Goal: Task Accomplishment & Management: Manage account settings

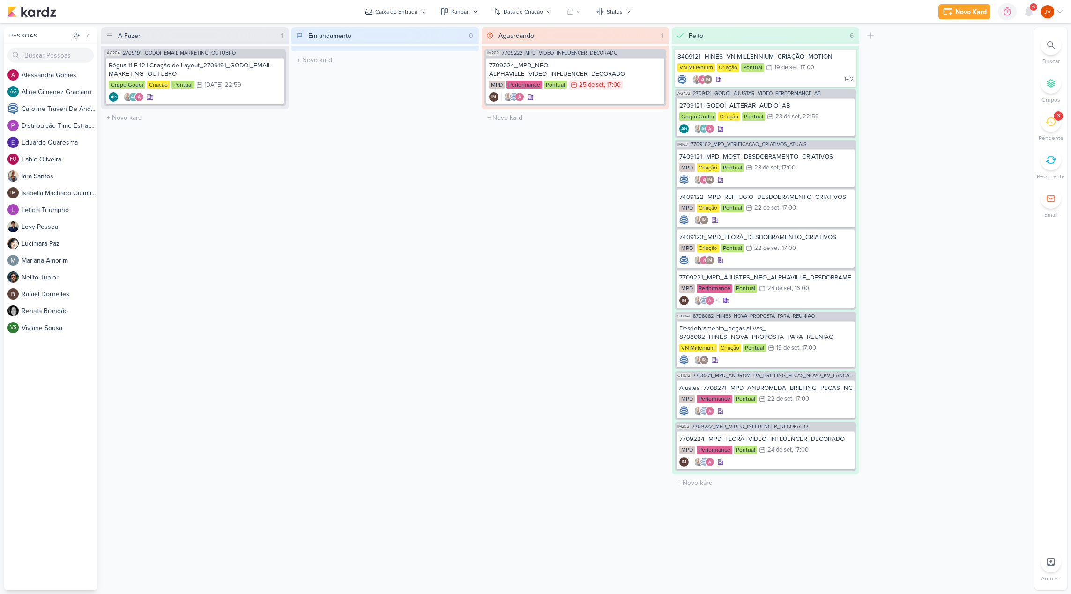
click at [1046, 124] on icon at bounding box center [1050, 122] width 10 height 10
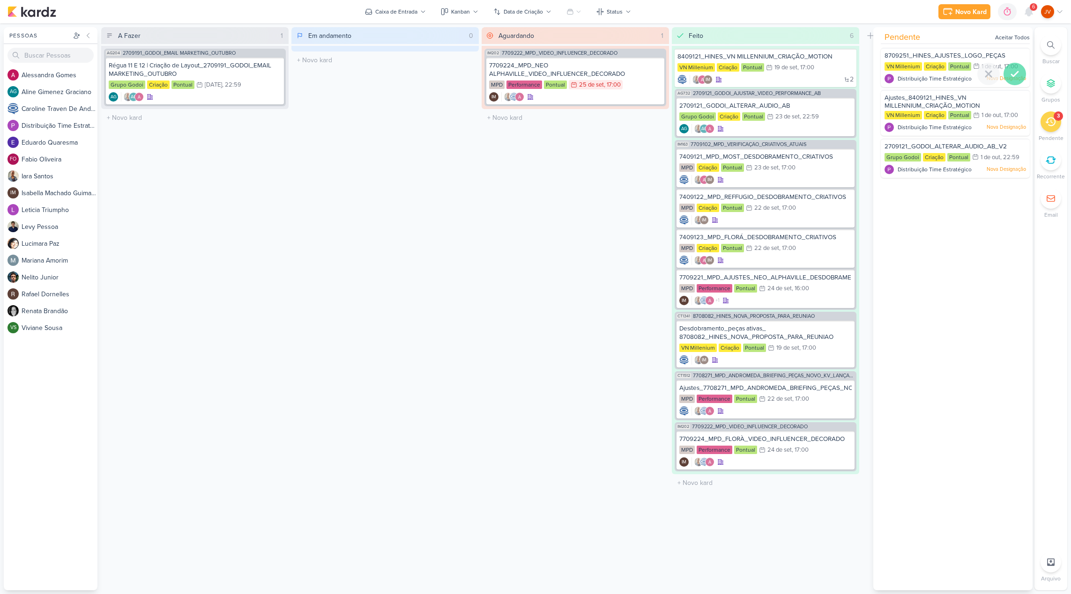
click at [1015, 76] on icon at bounding box center [1014, 73] width 11 height 11
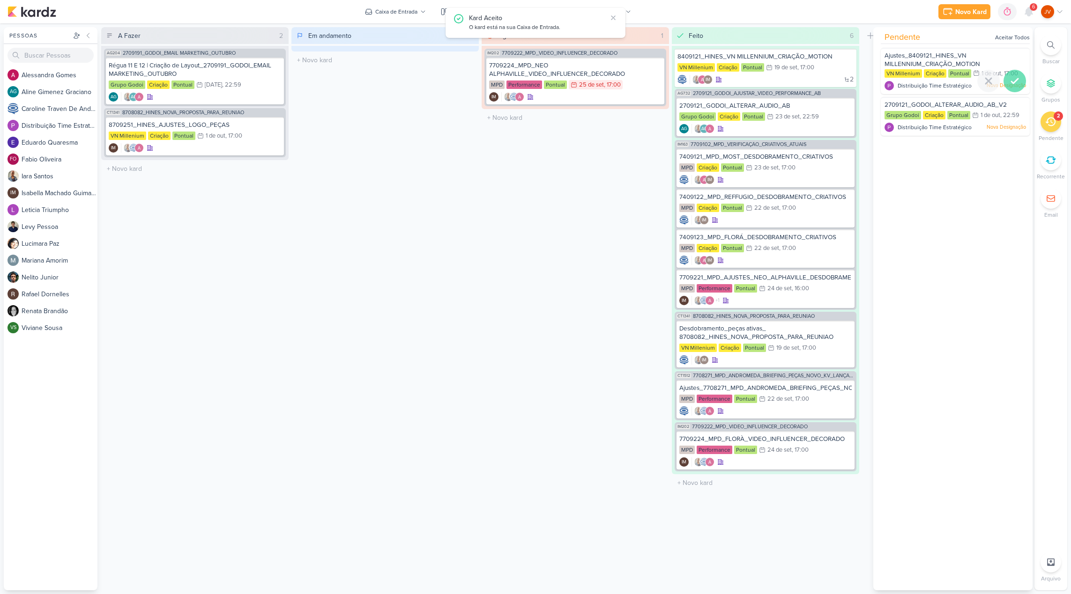
click at [1014, 81] on icon at bounding box center [1014, 80] width 11 height 11
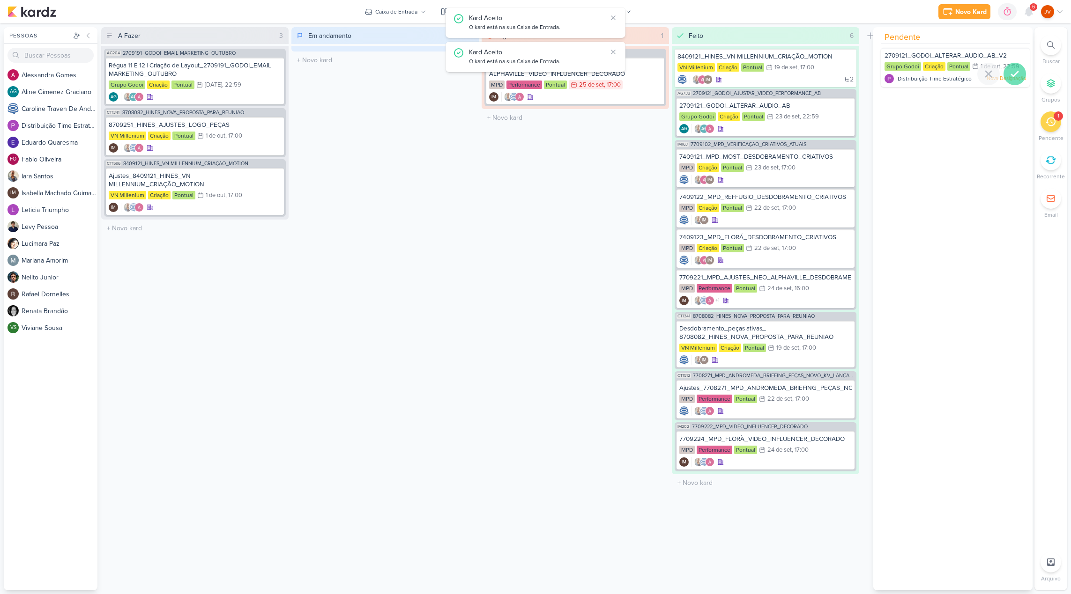
click at [1011, 71] on icon at bounding box center [1014, 73] width 11 height 11
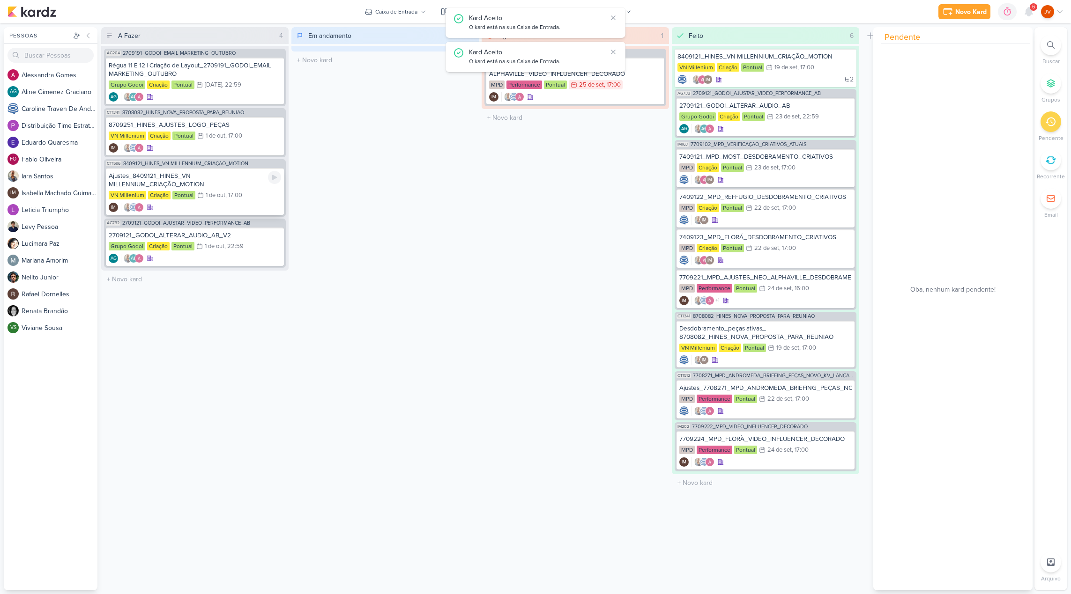
click at [223, 188] on div "Ajustes_8409121_HINES_VN MILLENNIUM_CRIAÇÃO_MOTION" at bounding box center [195, 180] width 172 height 17
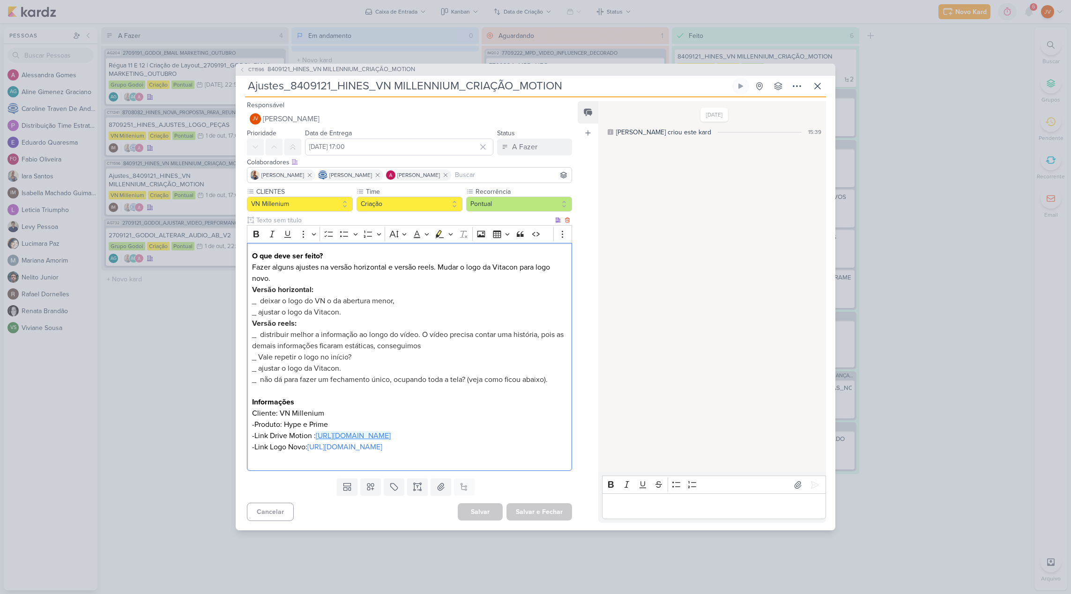
click at [360, 436] on link "[URL][DOMAIN_NAME]" at bounding box center [353, 435] width 75 height 9
click at [652, 512] on p "Editor editing area: main" at bounding box center [714, 506] width 214 height 11
click at [391, 434] on link "[URL][DOMAIN_NAME]" at bounding box center [353, 435] width 75 height 9
click at [818, 519] on div "Eu não tenho como mexer no logo da VN na abertura do vídeo, pq o logo já veio i…" at bounding box center [714, 500] width 224 height 37
click at [810, 479] on icon at bounding box center [814, 473] width 9 height 9
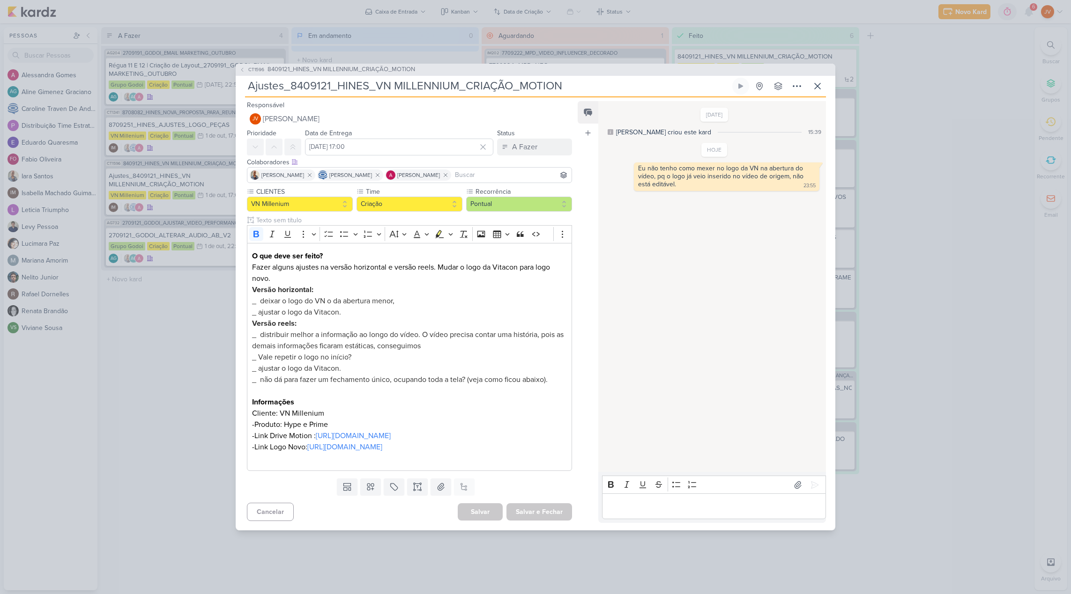
click at [635, 512] on p "Editor editing area: main" at bounding box center [714, 506] width 214 height 11
click at [659, 512] on p "Quais informações que é pra distribuir ao longo do vídeo? Não deixei as informç…" at bounding box center [714, 501] width 214 height 22
drag, startPoint x: 634, startPoint y: 517, endPoint x: 608, endPoint y: 517, distance: 26.2
click at [608, 512] on p "Quais informações que é pra distribuir ao longo do vídeo? Não deixei as informa…" at bounding box center [714, 501] width 214 height 22
drag, startPoint x: 727, startPoint y: 518, endPoint x: 688, endPoint y: 517, distance: 39.4
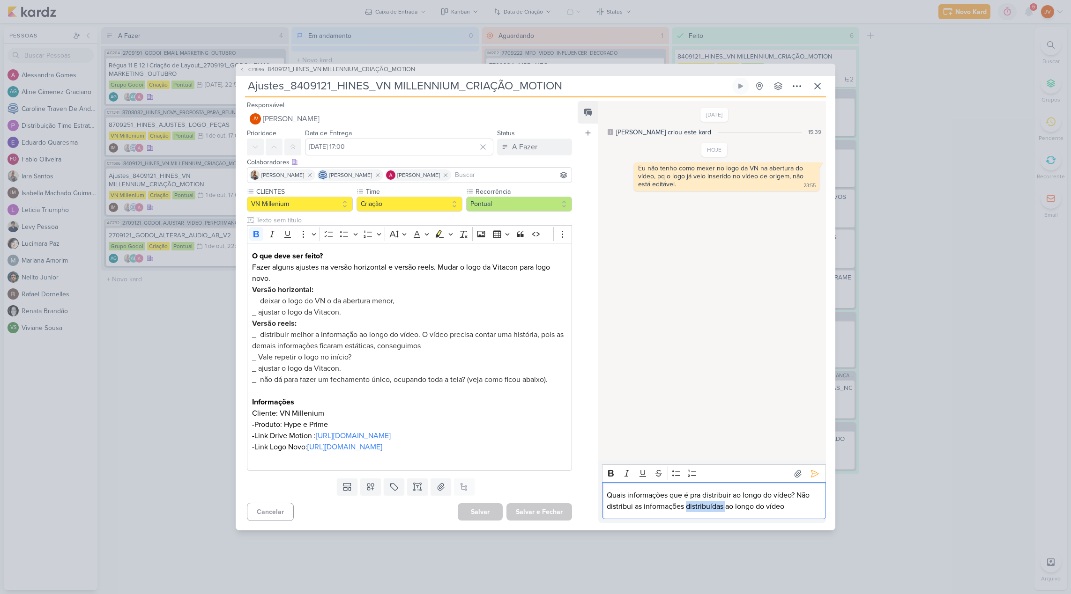
click at [688, 512] on p "Quais informações que é pra distribuir ao longo do vídeo? Não distribui as info…" at bounding box center [714, 501] width 214 height 22
click at [757, 512] on p "Quais informações que é pra distribuir ao longo do vídeo? Não distribui as info…" at bounding box center [714, 501] width 214 height 22
click at [811, 468] on icon at bounding box center [814, 462] width 9 height 9
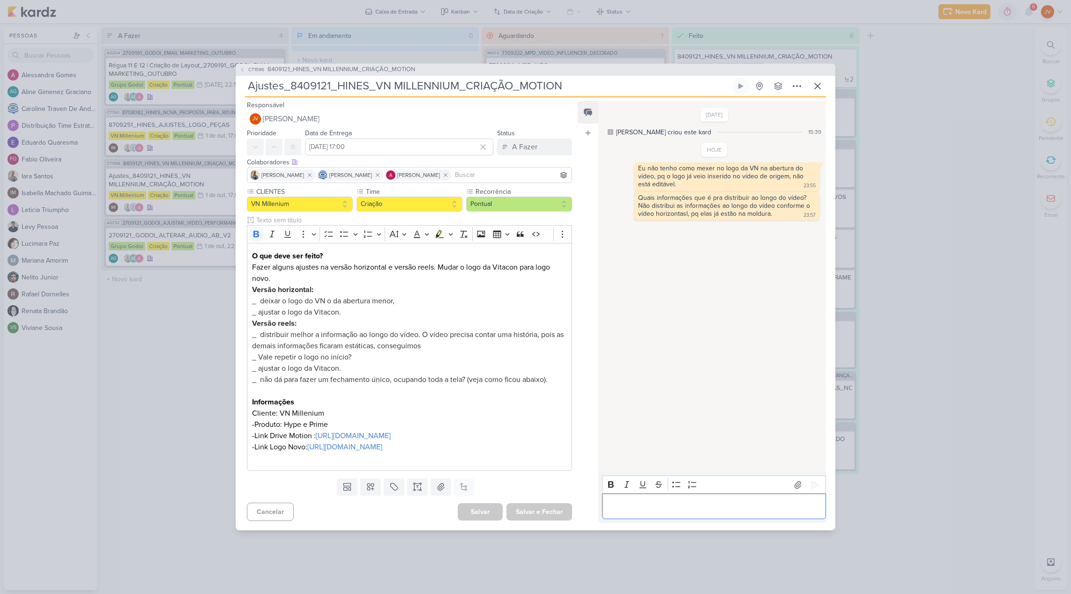
click at [622, 511] on div "Editor editing area: main" at bounding box center [714, 507] width 224 height 26
click at [391, 438] on link "[URL][DOMAIN_NAME]" at bounding box center [353, 435] width 75 height 9
click at [633, 512] on p "Editor editing area: main" at bounding box center [714, 506] width 214 height 11
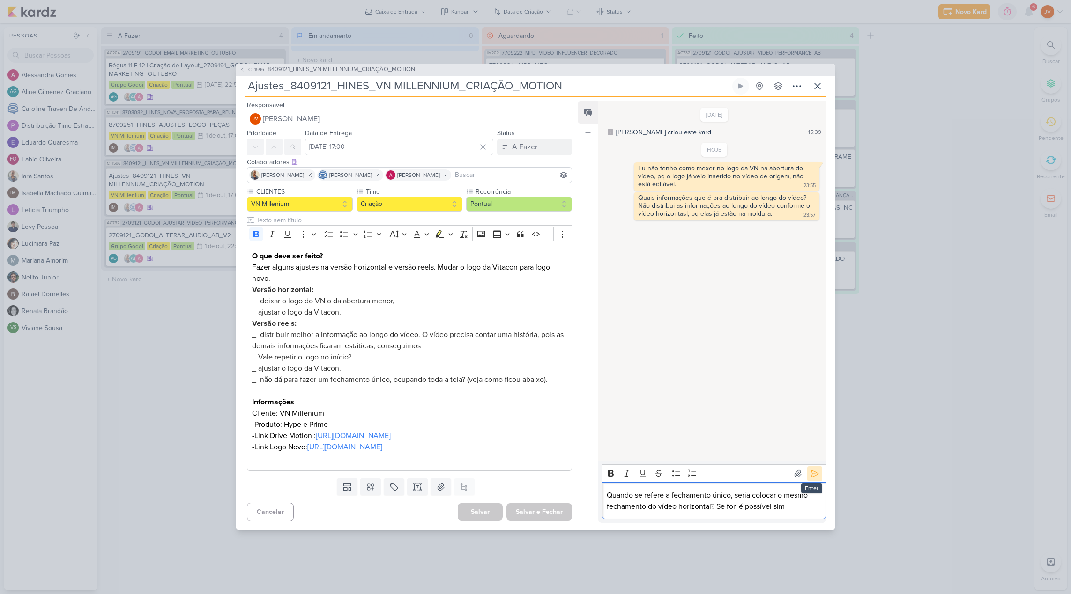
click at [815, 479] on icon at bounding box center [814, 473] width 9 height 9
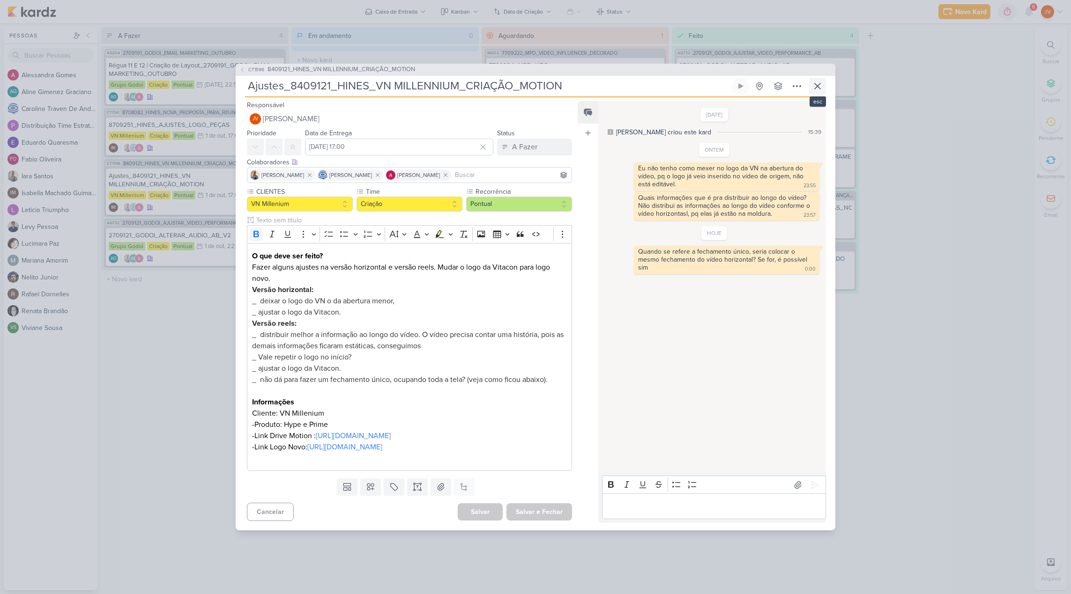
click at [821, 81] on icon at bounding box center [817, 86] width 11 height 11
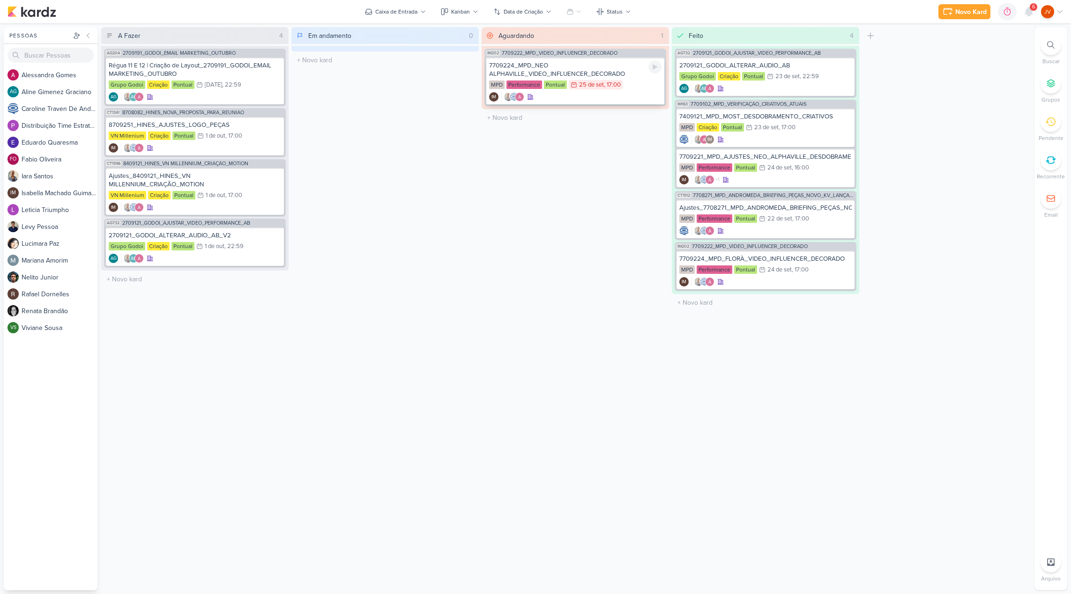
click at [581, 71] on div "7709224_MPD_NEO ALPHAVILLE_VIDEO_INFLUENCER_DECORADO" at bounding box center [575, 69] width 172 height 17
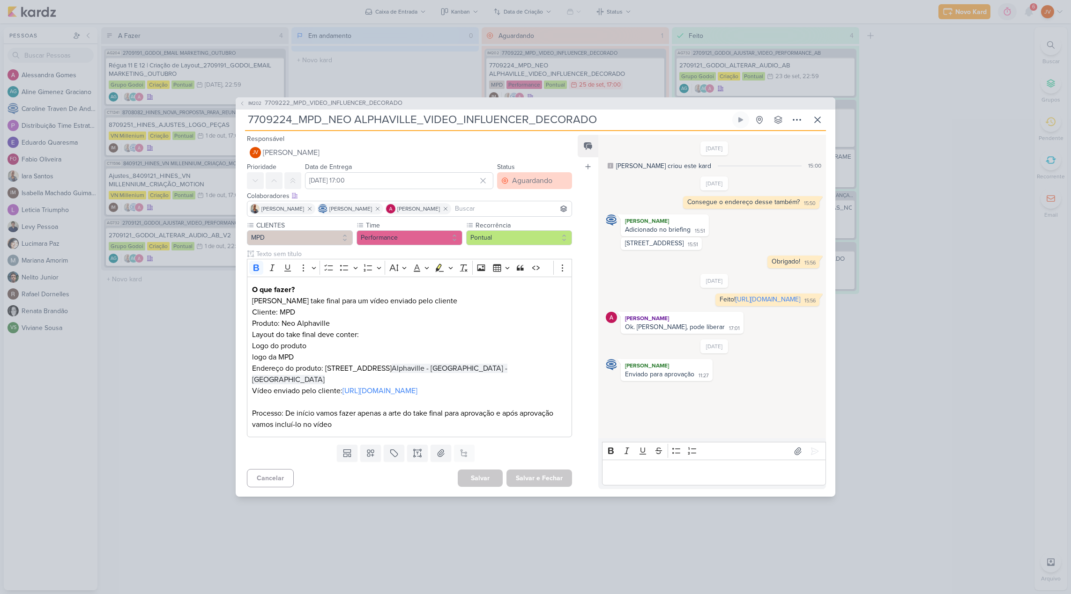
click at [532, 178] on div "Aguardando" at bounding box center [532, 180] width 40 height 11
click at [518, 245] on button "Feito" at bounding box center [529, 248] width 83 height 15
click at [540, 484] on button "Salvar e Fechar" at bounding box center [539, 478] width 66 height 17
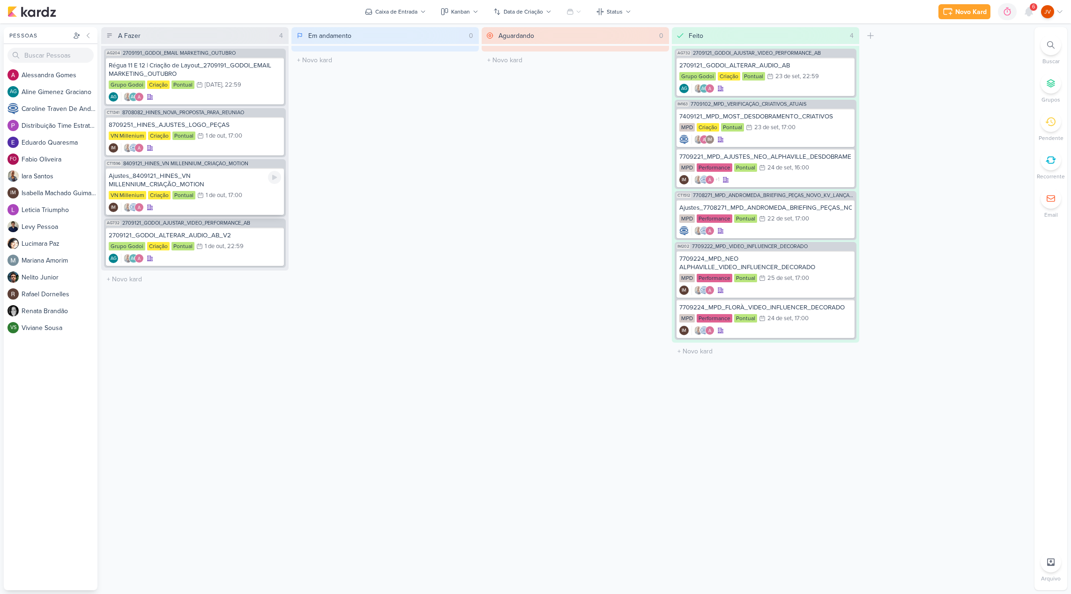
click at [220, 177] on div "Ajustes_8409121_HINES_VN MILLENNIUM_CRIAÇÃO_MOTION" at bounding box center [195, 180] width 172 height 17
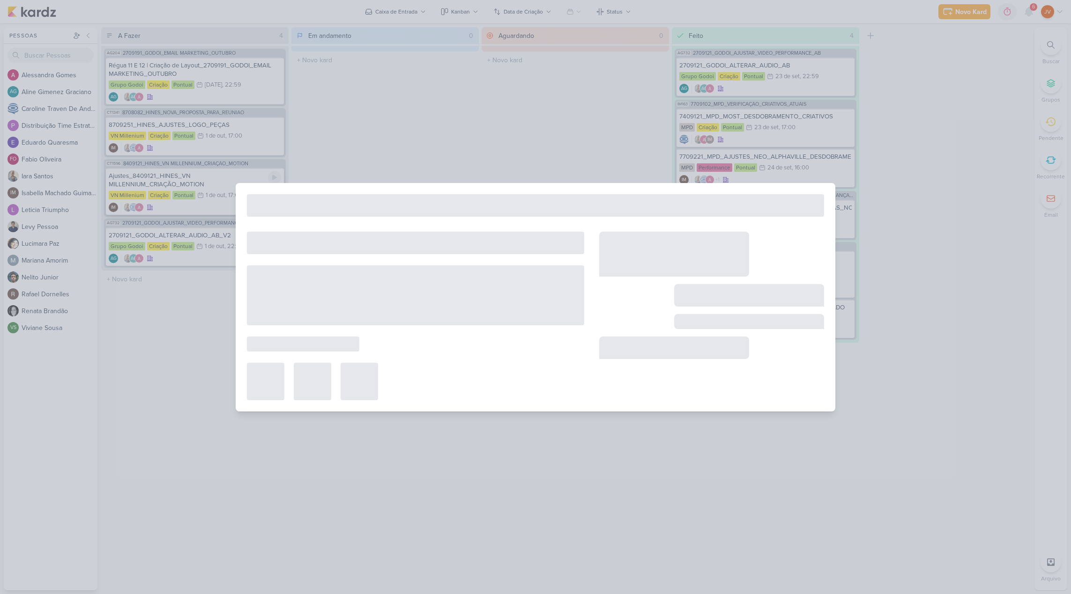
type input "Ajustes_8409121_HINES_VN MILLENNIUM_CRIAÇÃO_MOTION"
type input "[DATE] 17:00"
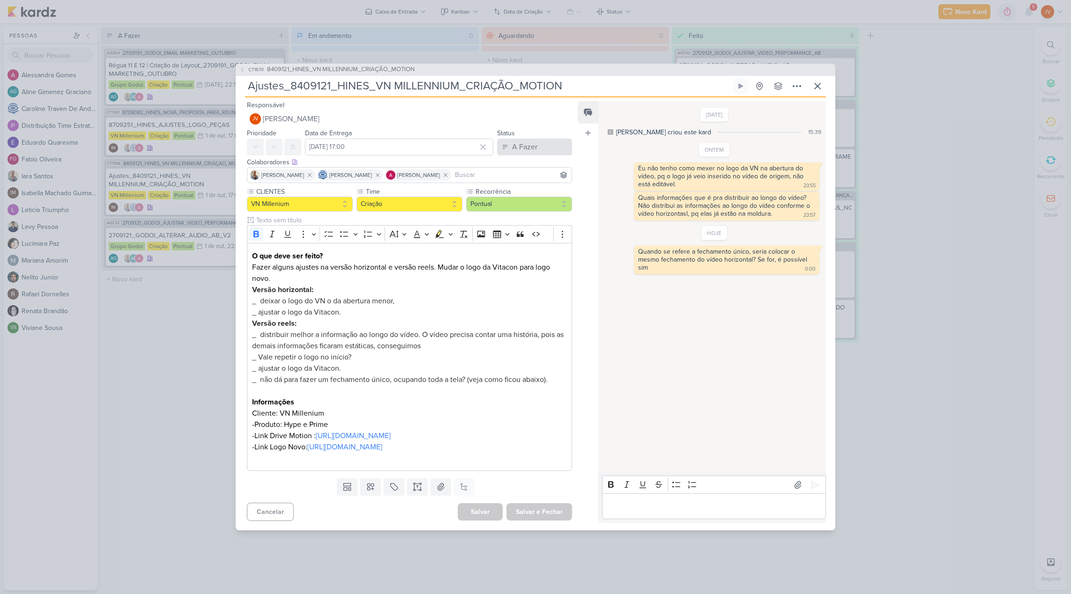
click at [513, 141] on div "A Fazer" at bounding box center [524, 146] width 25 height 11
click at [518, 194] on div "Aguardando" at bounding box center [524, 199] width 36 height 10
click at [539, 521] on button "Salvar e Fechar" at bounding box center [539, 512] width 66 height 17
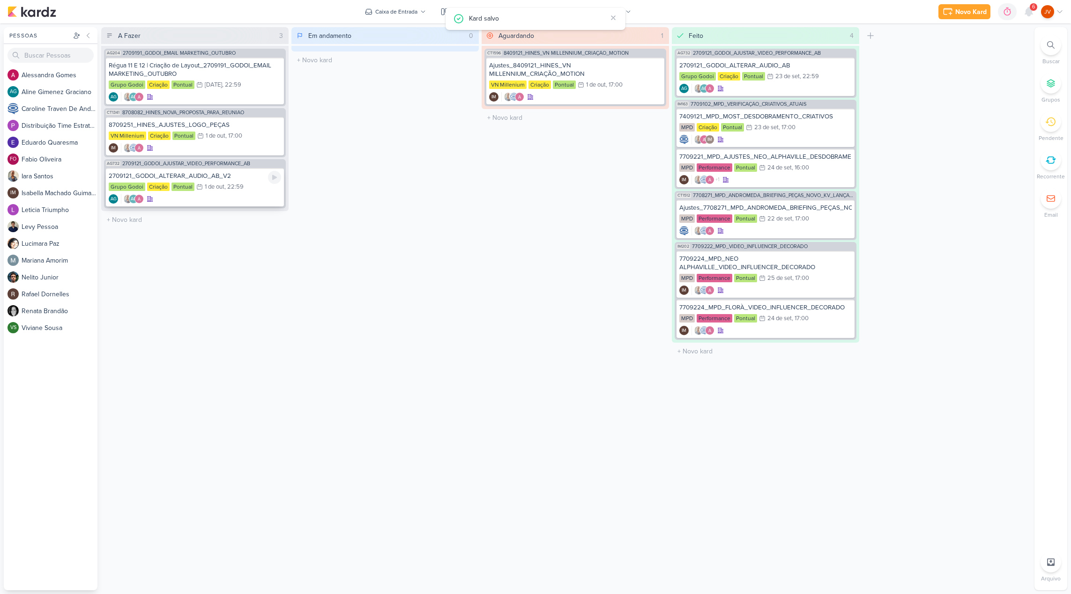
click at [216, 179] on div "2709121_GODOI_ALTERAR_AUDIO_AB_V2" at bounding box center [195, 176] width 172 height 8
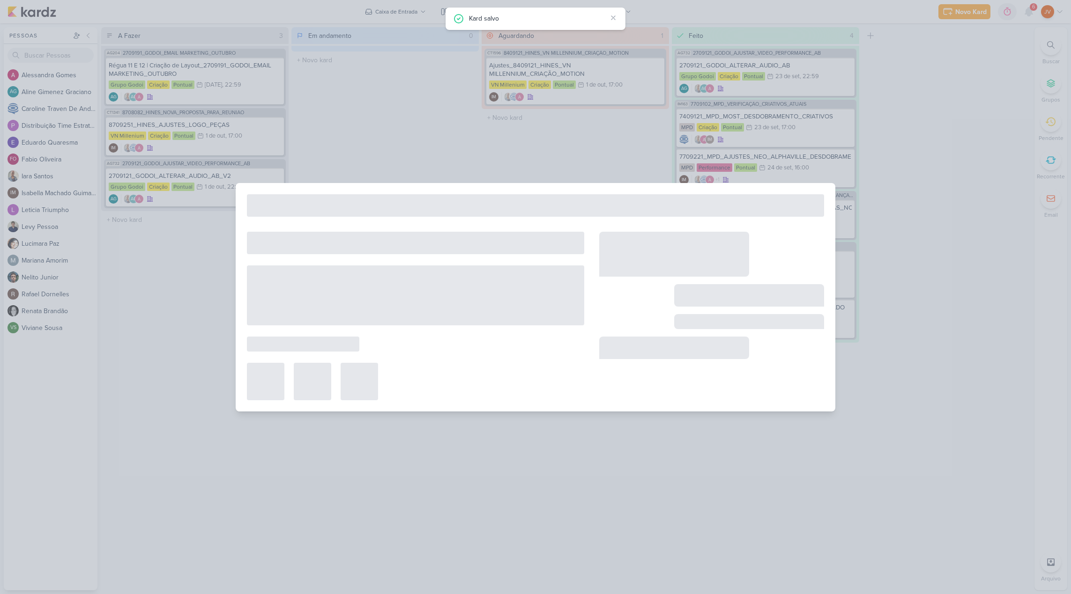
type input "2709121_GODOI_ALTERAR_AUDIO_AB_V2"
type input "[DATE] 22:59"
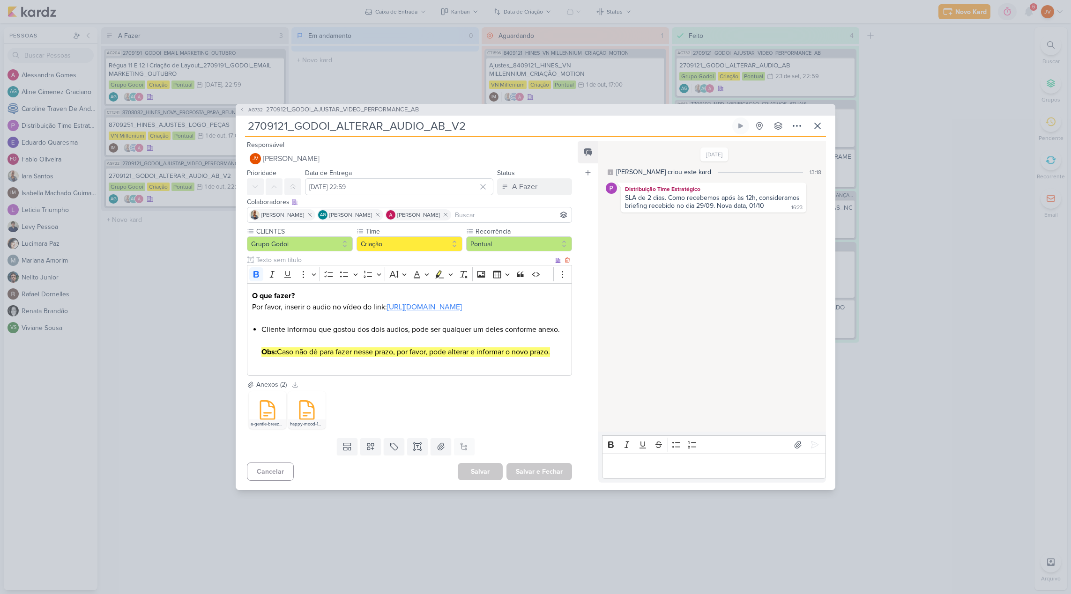
click at [404, 307] on link "[URL][DOMAIN_NAME]" at bounding box center [424, 307] width 75 height 9
click at [265, 420] on icon at bounding box center [267, 410] width 14 height 18
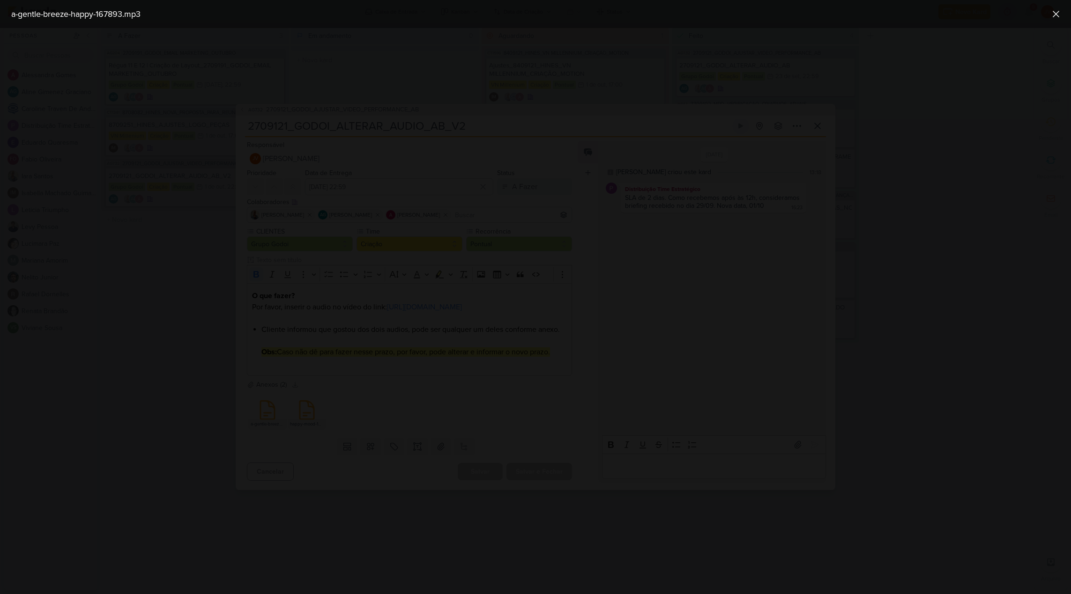
click at [763, 282] on div at bounding box center [535, 311] width 1071 height 566
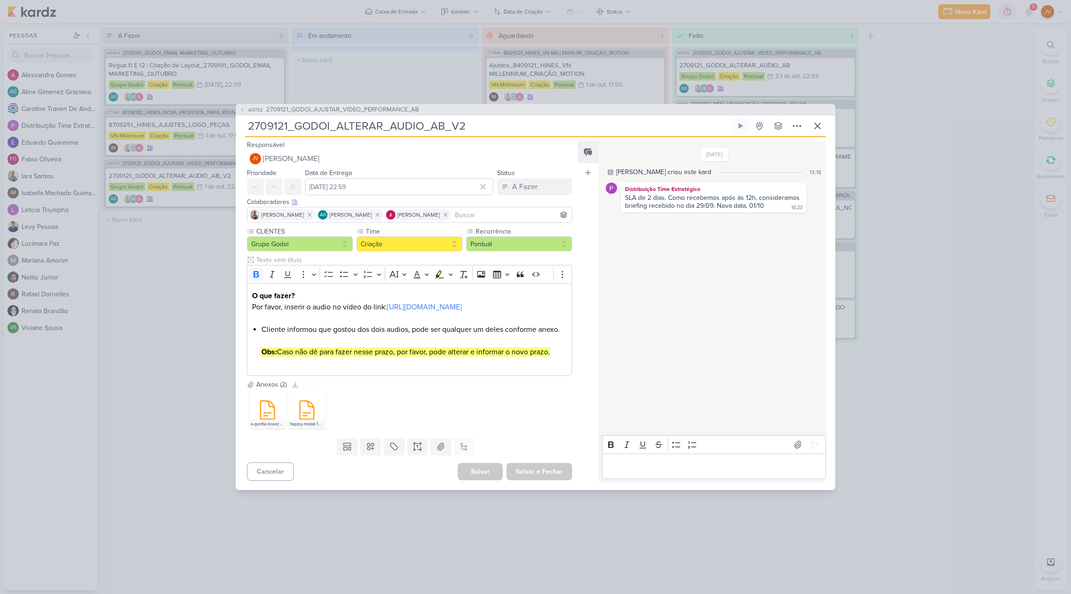
click at [165, 546] on div "AG732 2709121_GODOI_AJUSTAR_VIDEO_PERFORMANCE_AB 2709121_GODOI_ALTERAR_AUDIO_AB…" at bounding box center [535, 297] width 1071 height 594
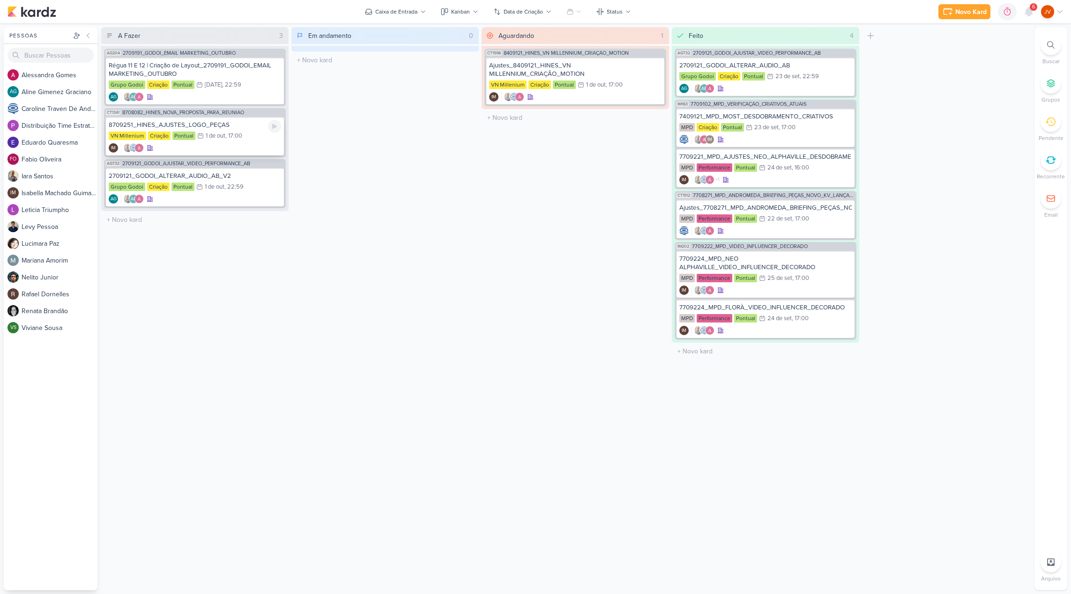
click at [220, 124] on div "8709251_HINES_AJUSTES_LOGO_PEÇAS" at bounding box center [195, 125] width 172 height 8
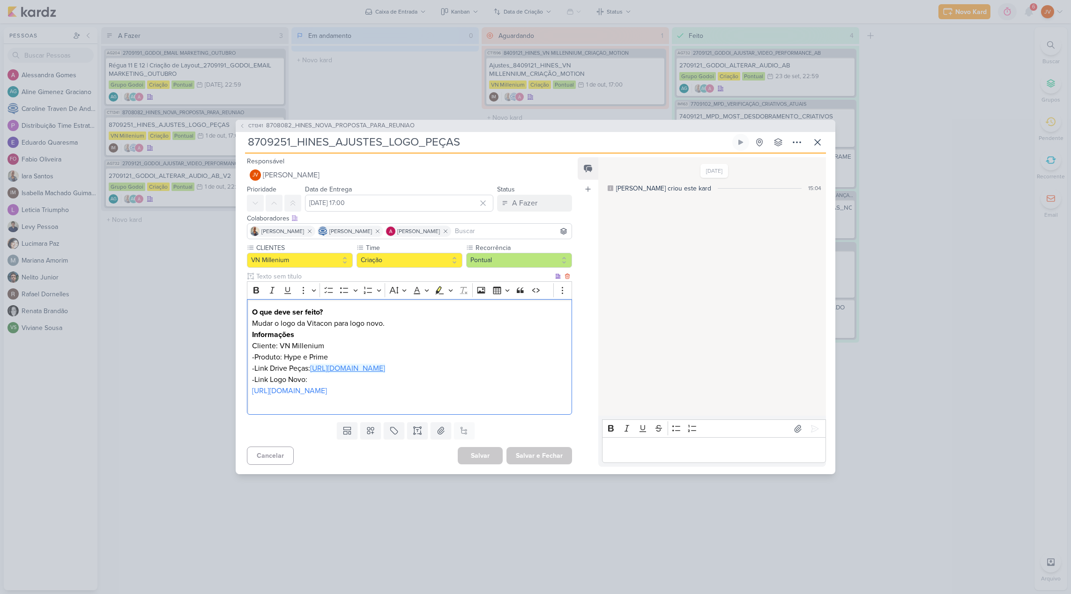
click at [360, 364] on link "[URL][DOMAIN_NAME]" at bounding box center [347, 368] width 75 height 9
